Goal: Obtain resource: Obtain resource

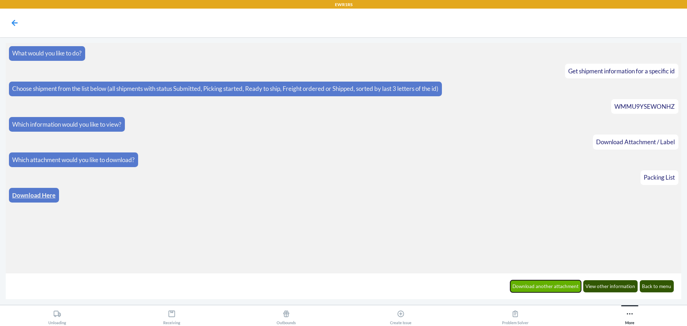
click at [542, 283] on button "Download another attachment" at bounding box center [545, 286] width 71 height 12
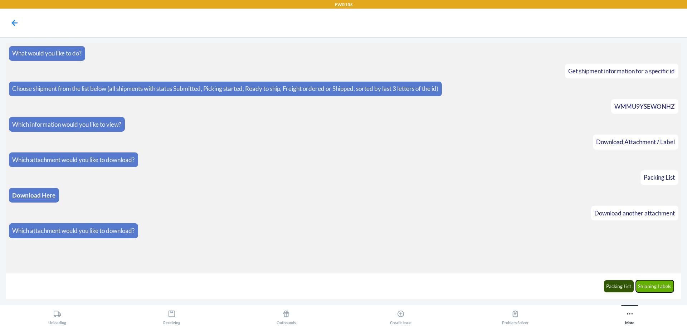
click at [650, 287] on button "Shipping Labels" at bounding box center [655, 286] width 38 height 12
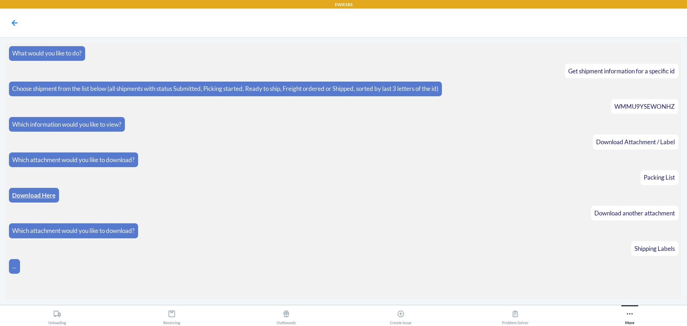
scroll to position [3, 0]
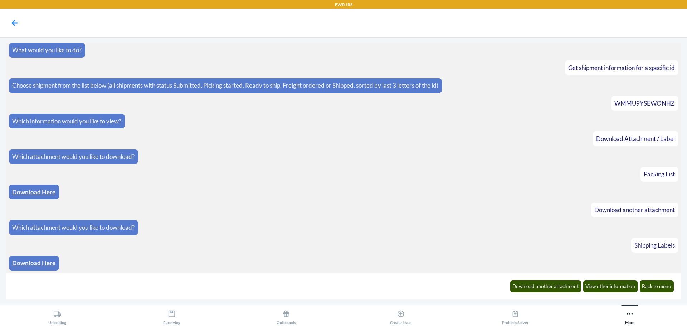
click at [33, 261] on link "Download Here" at bounding box center [33, 263] width 43 height 8
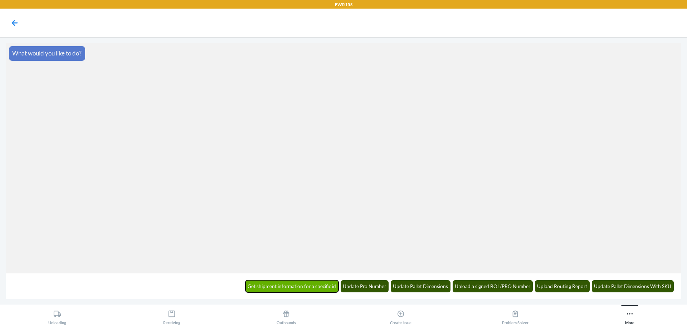
click at [291, 287] on button "Get shipment information for a specific id" at bounding box center [291, 286] width 93 height 12
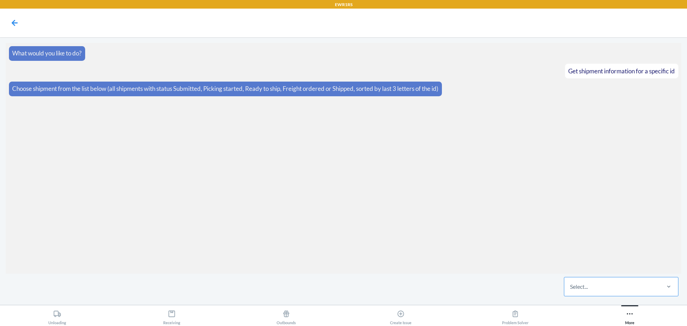
click at [581, 287] on div "Select..." at bounding box center [579, 286] width 18 height 9
click at [571, 287] on input "Select..." at bounding box center [570, 286] width 1 height 9
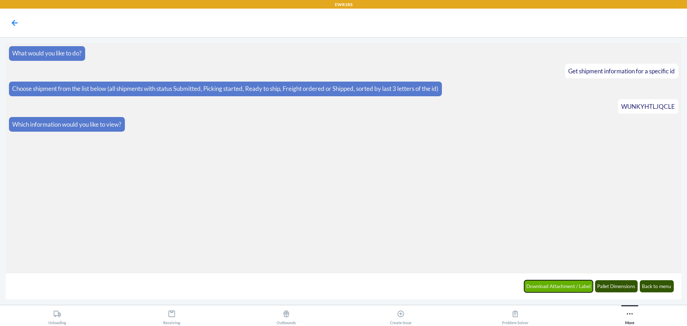
click at [557, 286] on button "Download Attachment / Label" at bounding box center [558, 286] width 69 height 12
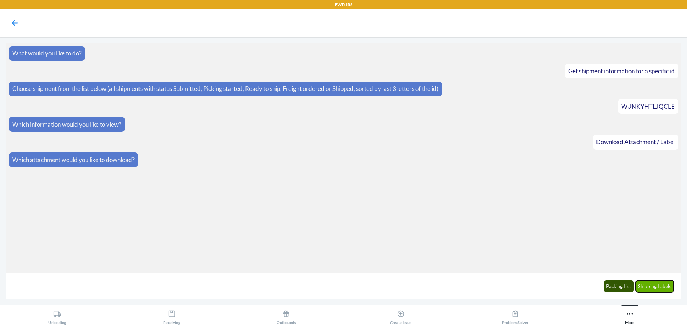
click at [653, 287] on button "Shipping Labels" at bounding box center [655, 286] width 38 height 12
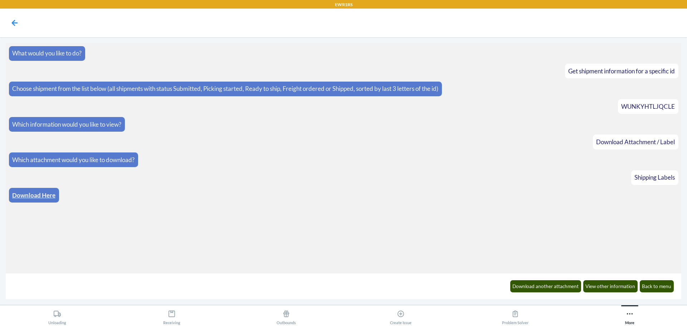
click at [34, 194] on link "Download Here" at bounding box center [33, 195] width 43 height 8
click at [548, 284] on button "Download another attachment" at bounding box center [545, 286] width 71 height 12
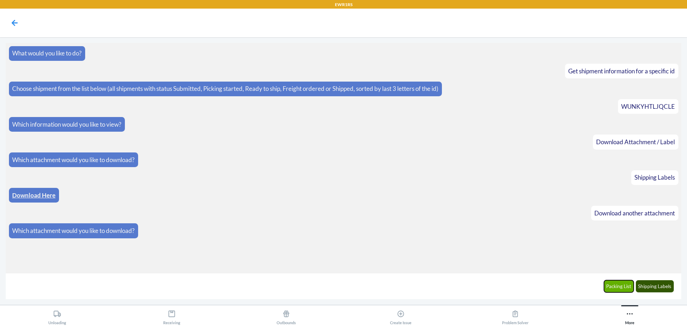
click at [621, 284] on button "Packing List" at bounding box center [619, 286] width 30 height 12
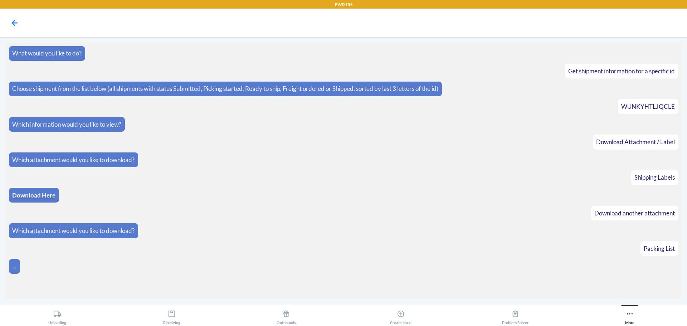
scroll to position [3, 0]
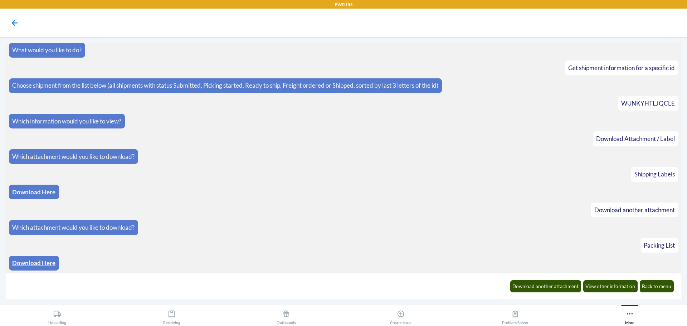
click at [38, 262] on link "Download Here" at bounding box center [33, 263] width 43 height 8
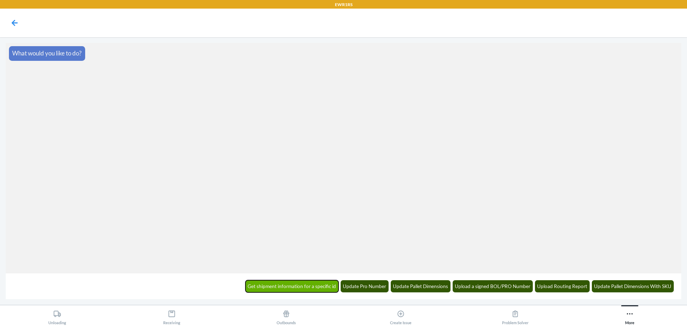
click at [288, 285] on button "Get shipment information for a specific id" at bounding box center [291, 286] width 93 height 12
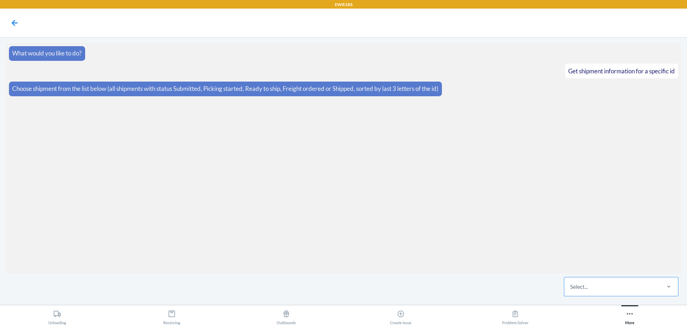
click at [605, 292] on div "Select..." at bounding box center [611, 286] width 95 height 19
click at [571, 291] on input "Select..." at bounding box center [570, 286] width 1 height 9
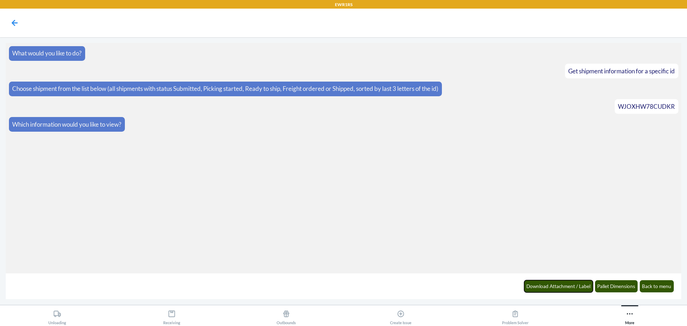
click at [555, 284] on button "Download Attachment / Label" at bounding box center [558, 286] width 69 height 12
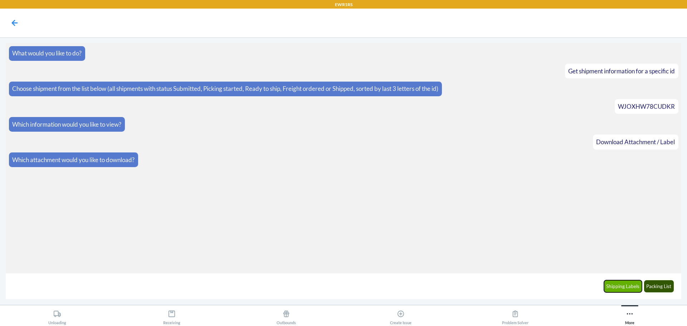
click at [620, 284] on button "Shipping Labels" at bounding box center [623, 286] width 38 height 12
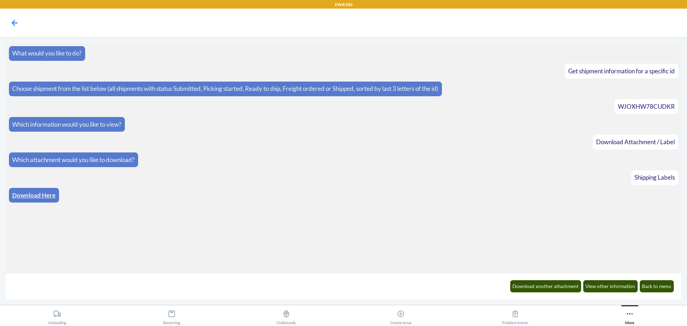
click at [28, 194] on link "Download Here" at bounding box center [33, 195] width 43 height 8
click at [546, 284] on button "Download another attachment" at bounding box center [545, 286] width 71 height 12
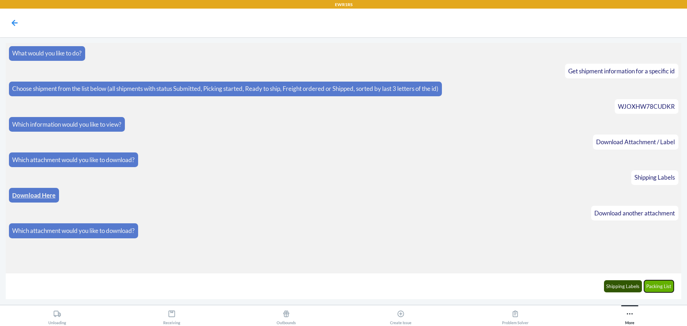
click at [654, 285] on button "Packing List" at bounding box center [659, 286] width 30 height 12
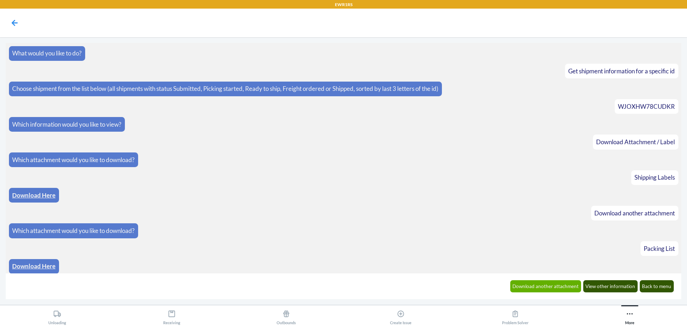
scroll to position [3, 0]
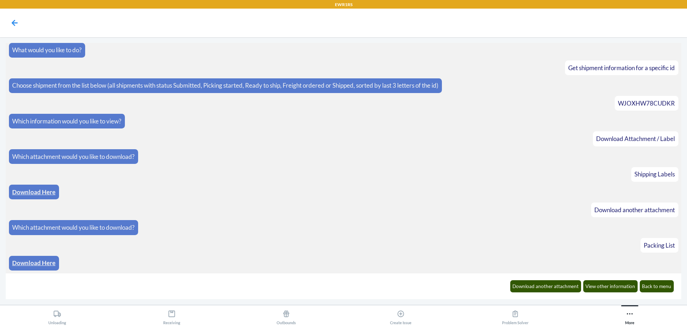
click at [31, 260] on link "Download Here" at bounding box center [33, 263] width 43 height 8
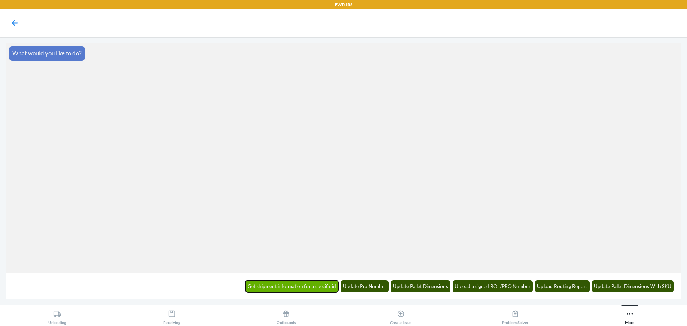
click at [299, 284] on button "Get shipment information for a specific id" at bounding box center [291, 286] width 93 height 12
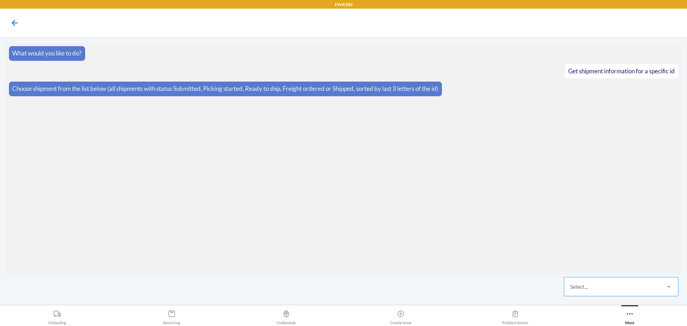
click at [581, 286] on div "Select..." at bounding box center [579, 286] width 18 height 9
click at [571, 286] on input "Select..." at bounding box center [570, 286] width 1 height 9
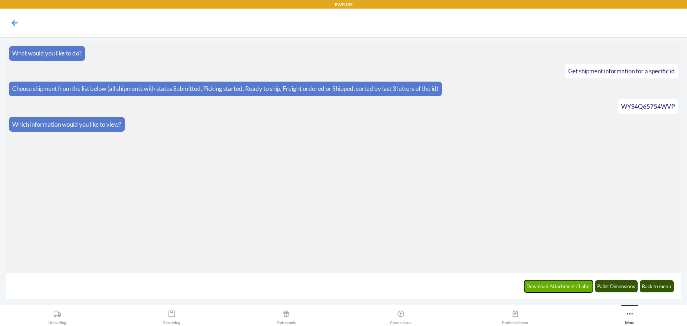
click at [550, 287] on button "Download Attachment / Label" at bounding box center [558, 286] width 69 height 12
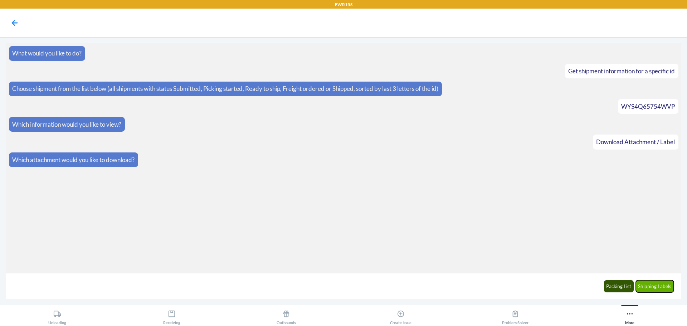
click at [650, 282] on button "Shipping Labels" at bounding box center [655, 286] width 38 height 12
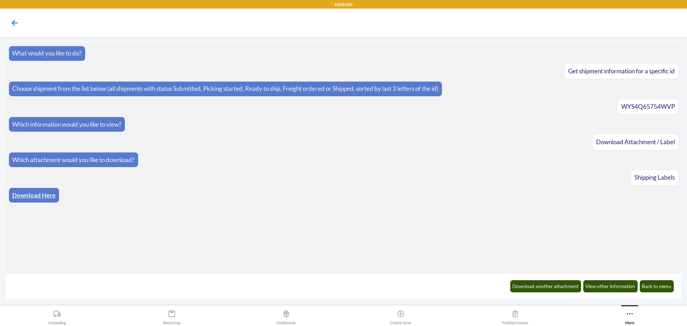
click at [30, 193] on link "Download Here" at bounding box center [33, 195] width 43 height 8
click at [541, 286] on button "Download another attachment" at bounding box center [545, 286] width 71 height 12
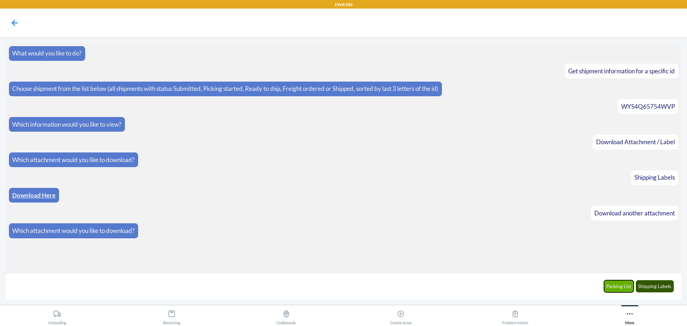
click at [618, 285] on button "Packing List" at bounding box center [619, 286] width 30 height 12
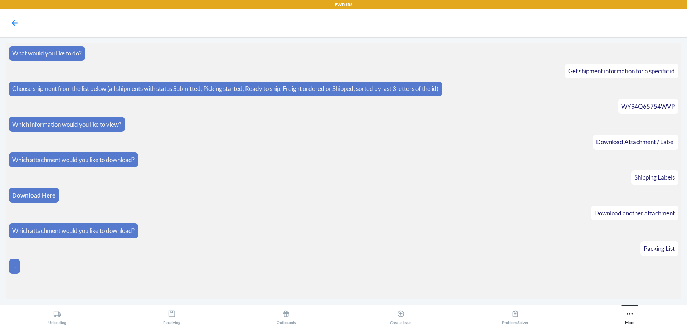
scroll to position [3, 0]
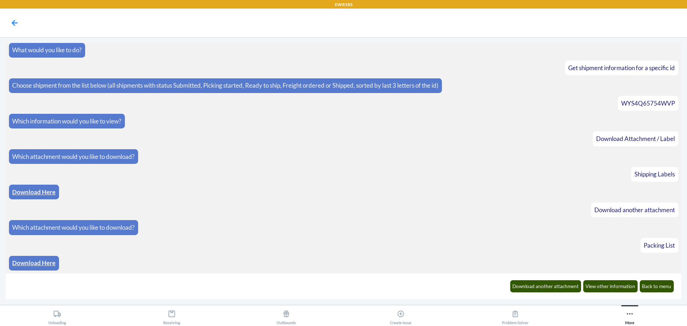
click at [31, 260] on link "Download Here" at bounding box center [33, 263] width 43 height 8
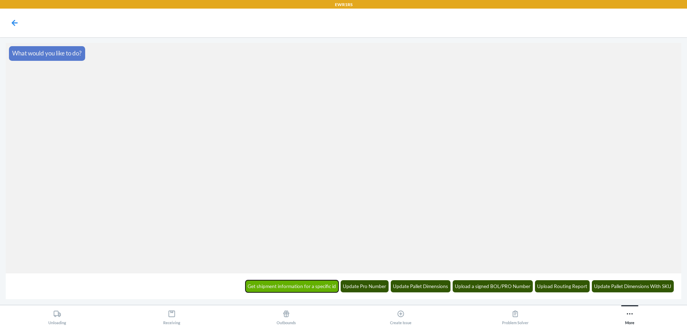
click at [300, 285] on button "Get shipment information for a specific id" at bounding box center [291, 286] width 93 height 12
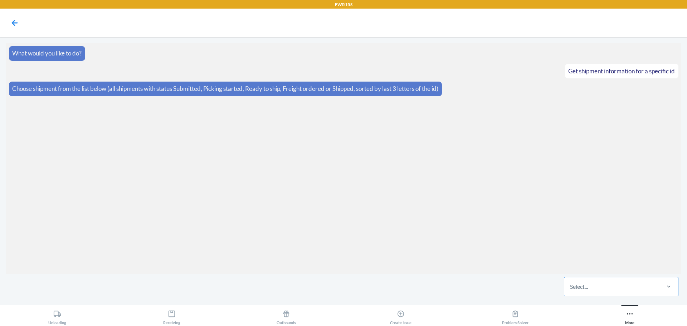
click at [588, 286] on div "Select..." at bounding box center [579, 286] width 18 height 9
click at [571, 286] on input "Select..." at bounding box center [570, 286] width 1 height 9
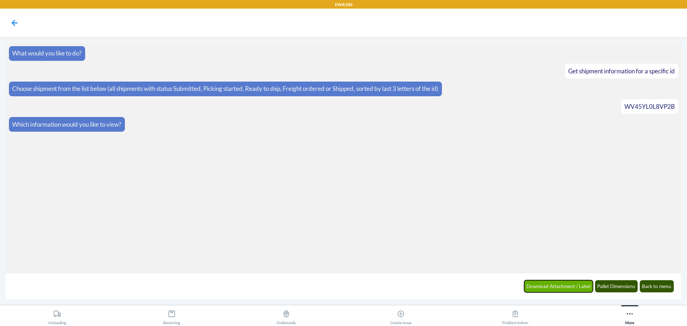
click at [548, 285] on button "Download Attachment / Label" at bounding box center [558, 286] width 69 height 12
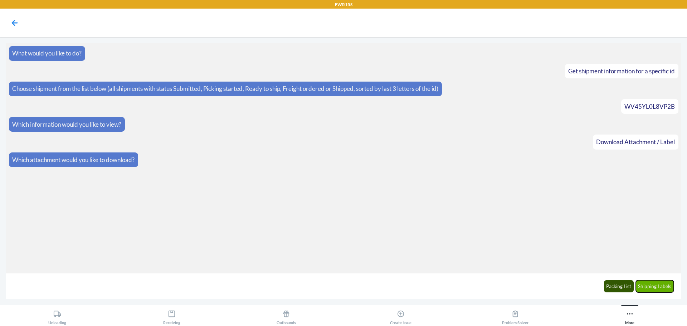
click at [652, 283] on button "Shipping Labels" at bounding box center [655, 286] width 38 height 12
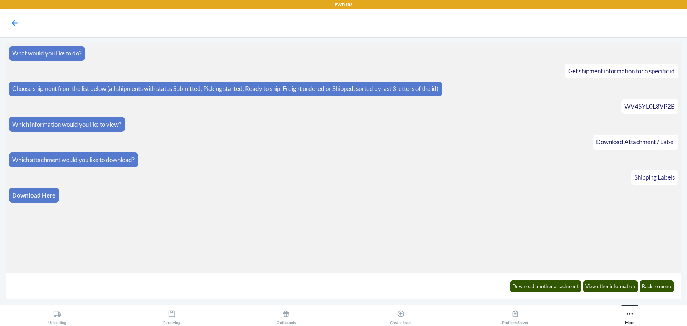
click at [34, 195] on link "Download Here" at bounding box center [33, 195] width 43 height 8
click at [548, 283] on button "Download another attachment" at bounding box center [545, 286] width 71 height 12
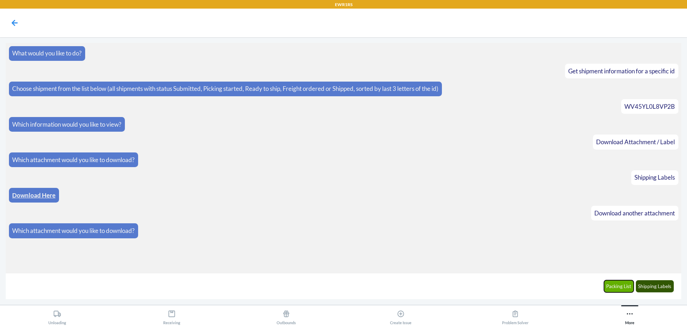
click at [616, 284] on button "Packing List" at bounding box center [619, 286] width 30 height 12
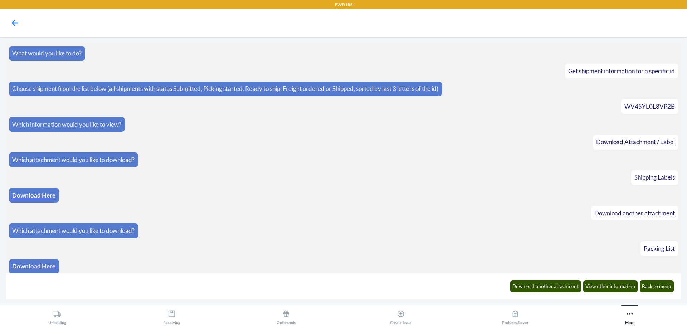
scroll to position [3, 0]
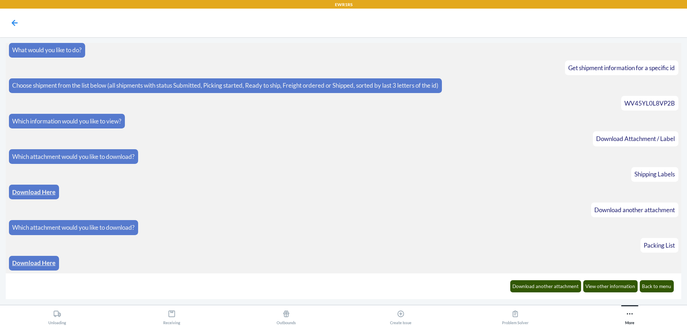
click at [36, 260] on link "Download Here" at bounding box center [33, 263] width 43 height 8
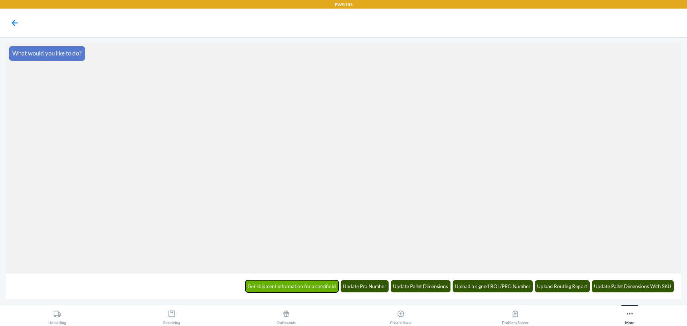
click at [301, 288] on button "Get shipment information for a specific id" at bounding box center [291, 286] width 93 height 12
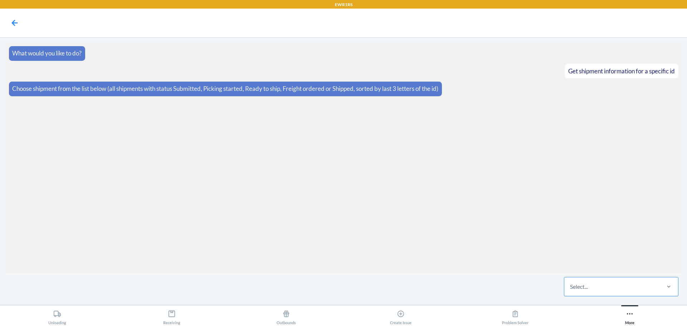
click at [593, 286] on div "Select..." at bounding box center [611, 286] width 95 height 19
click at [571, 286] on input "Select..." at bounding box center [570, 286] width 1 height 9
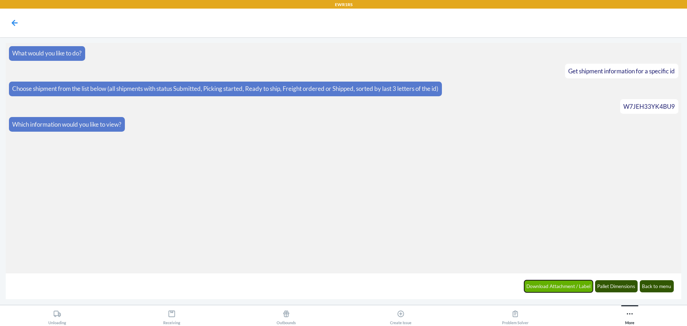
click at [557, 282] on button "Download Attachment / Label" at bounding box center [558, 286] width 69 height 12
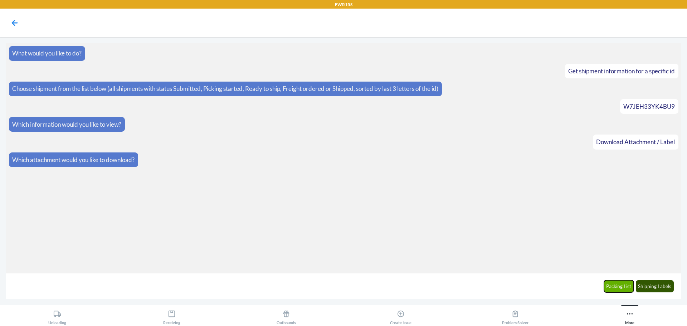
click at [618, 285] on button "Packing List" at bounding box center [619, 286] width 30 height 12
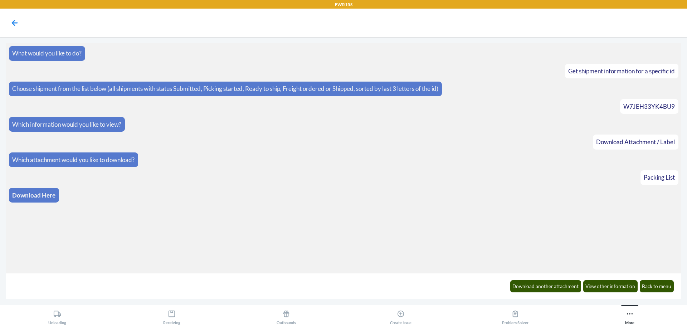
click at [38, 193] on link "Download Here" at bounding box center [33, 195] width 43 height 8
click at [537, 286] on button "Download another attachment" at bounding box center [545, 286] width 71 height 12
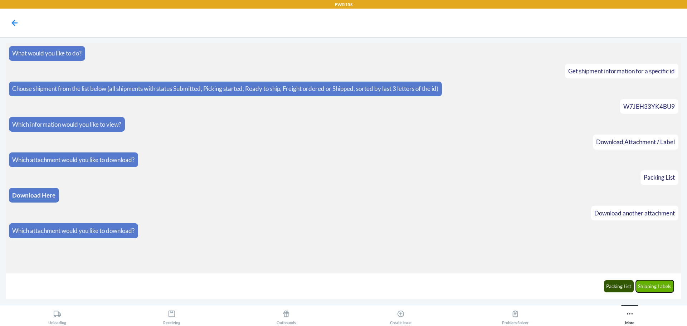
click at [654, 286] on button "Shipping Labels" at bounding box center [655, 286] width 38 height 12
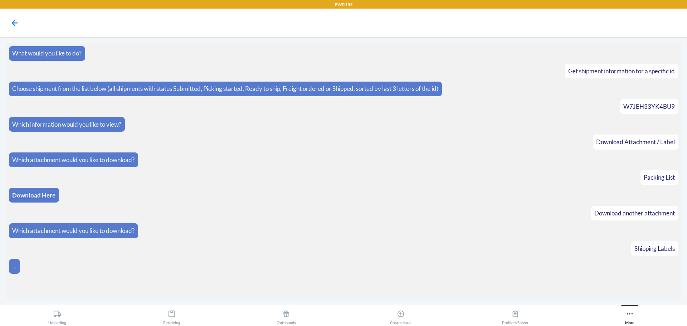
scroll to position [3, 0]
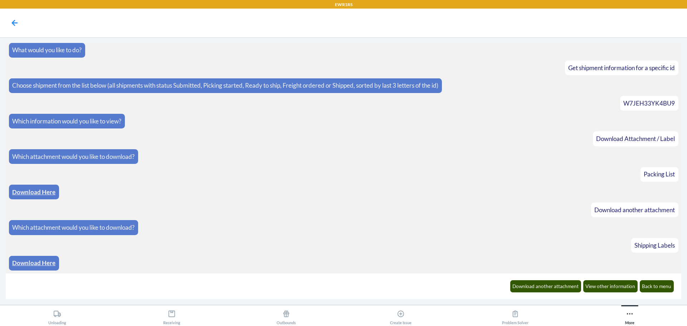
click at [31, 263] on link "Download Here" at bounding box center [33, 263] width 43 height 8
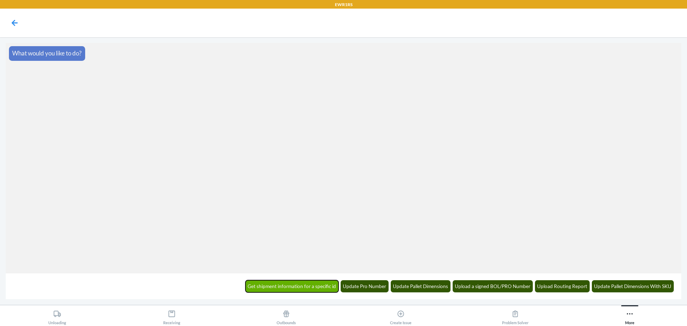
click at [301, 284] on button "Get shipment information for a specific id" at bounding box center [291, 286] width 93 height 12
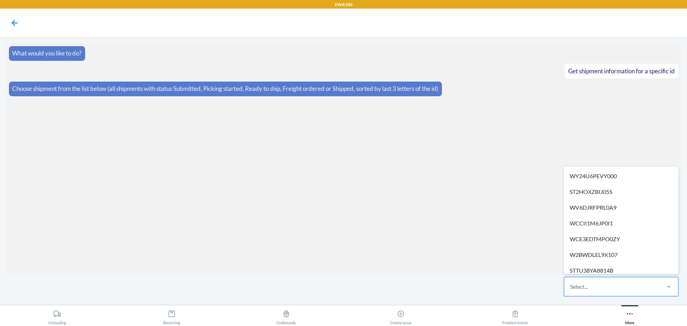
click at [577, 287] on div "Select..." at bounding box center [579, 286] width 18 height 9
click at [571, 287] on input "option WY24U6PEVY000 focused, 1 of 318. 318 results available. Use Up and Down …" at bounding box center [570, 286] width 1 height 9
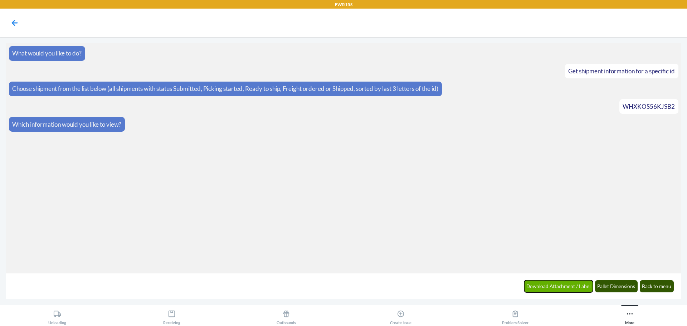
click at [557, 284] on button "Download Attachment / Label" at bounding box center [558, 286] width 69 height 12
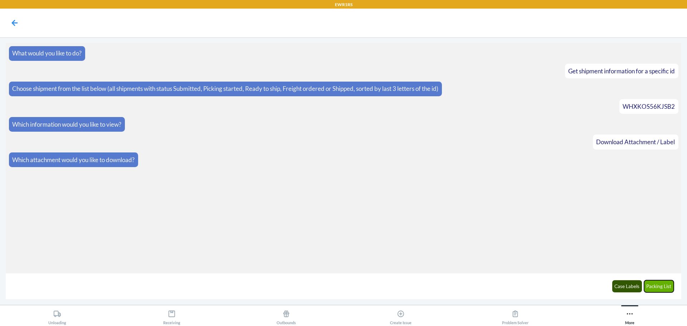
click at [658, 285] on button "Packing List" at bounding box center [659, 286] width 30 height 12
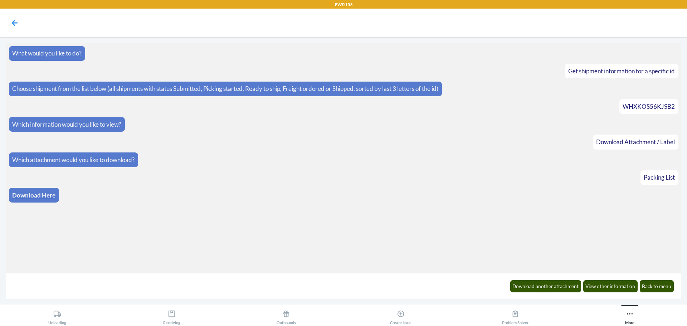
click at [30, 196] on link "Download Here" at bounding box center [33, 195] width 43 height 8
